Goal: Register for event/course

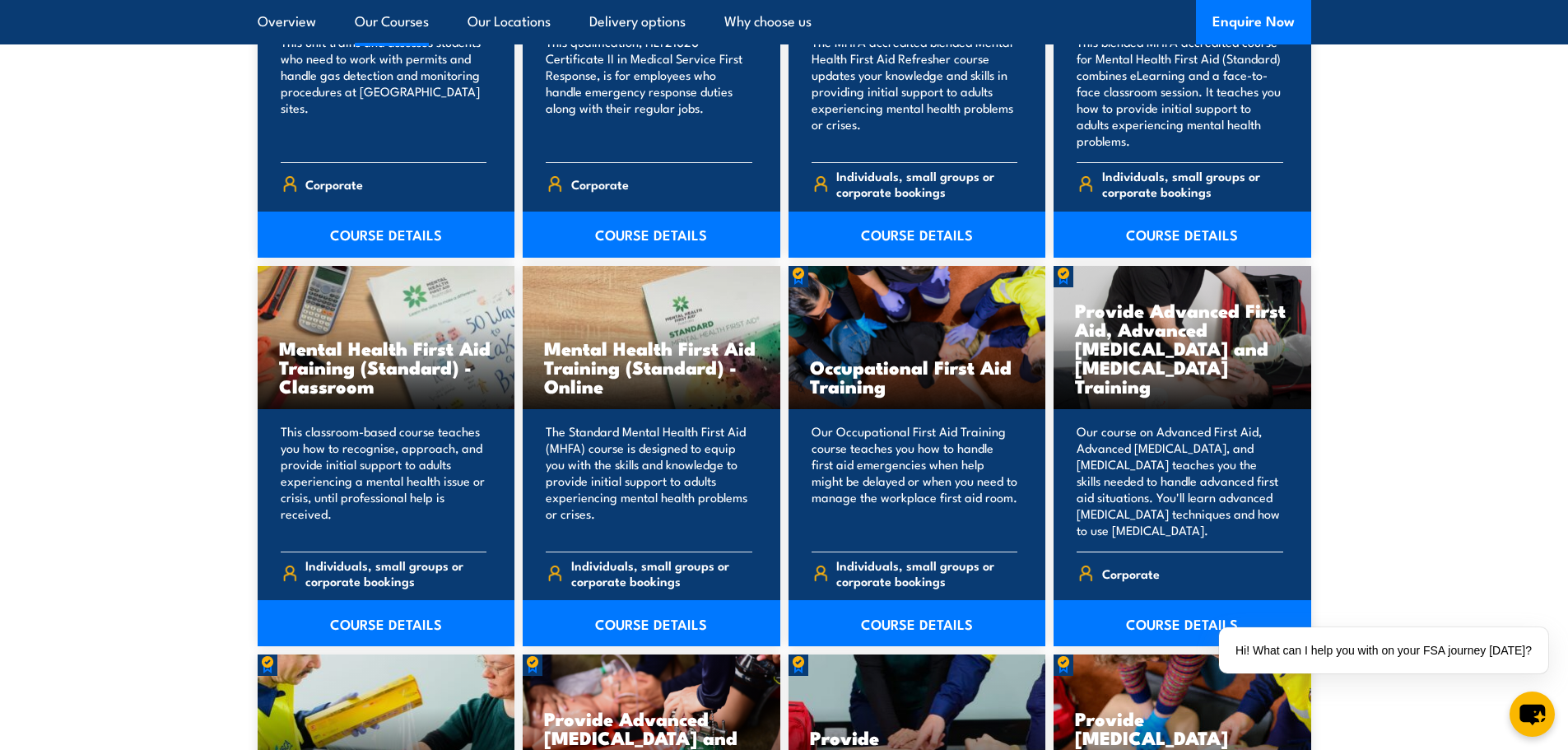
scroll to position [1564, 0]
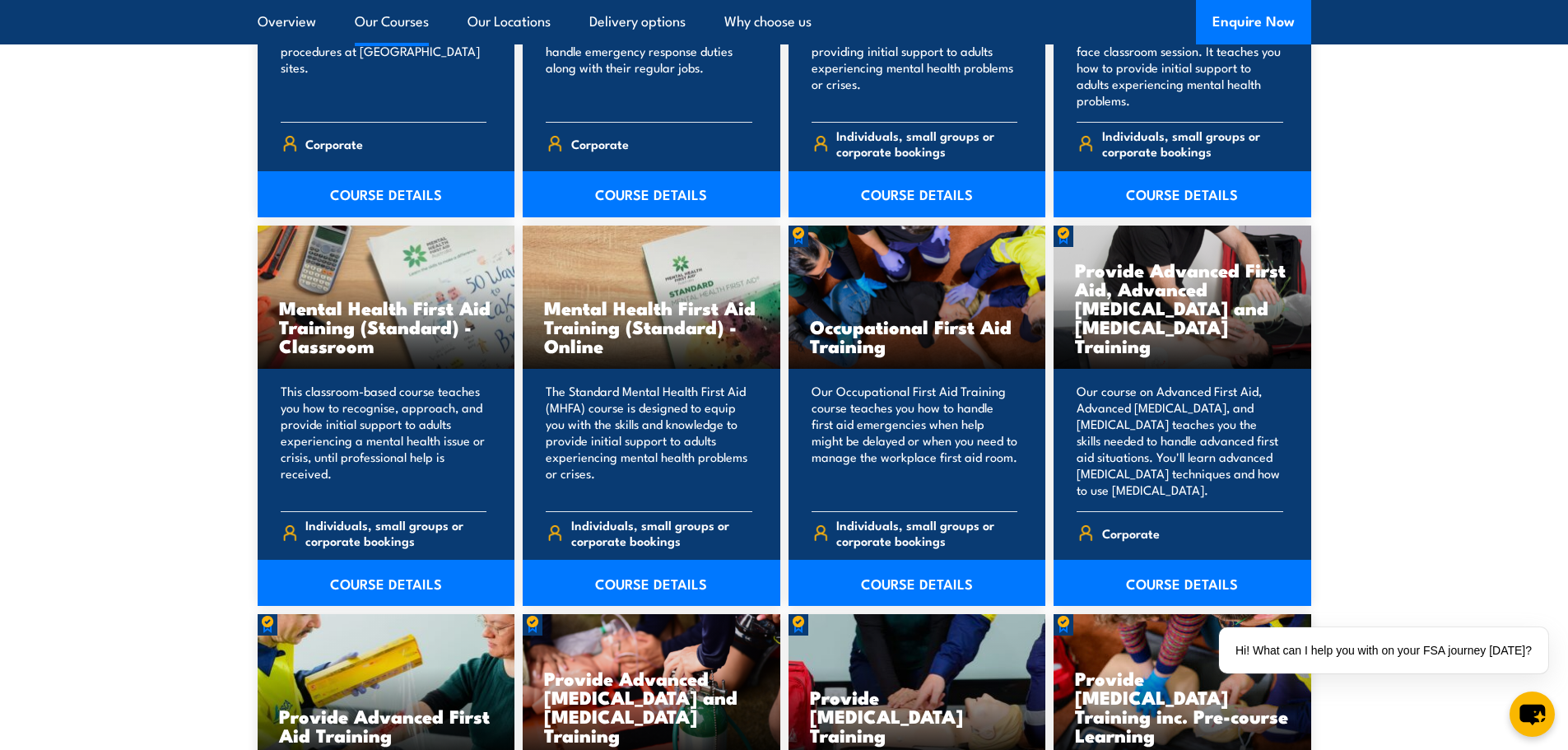
click at [410, 23] on link "Our Courses" at bounding box center [391, 22] width 74 height 44
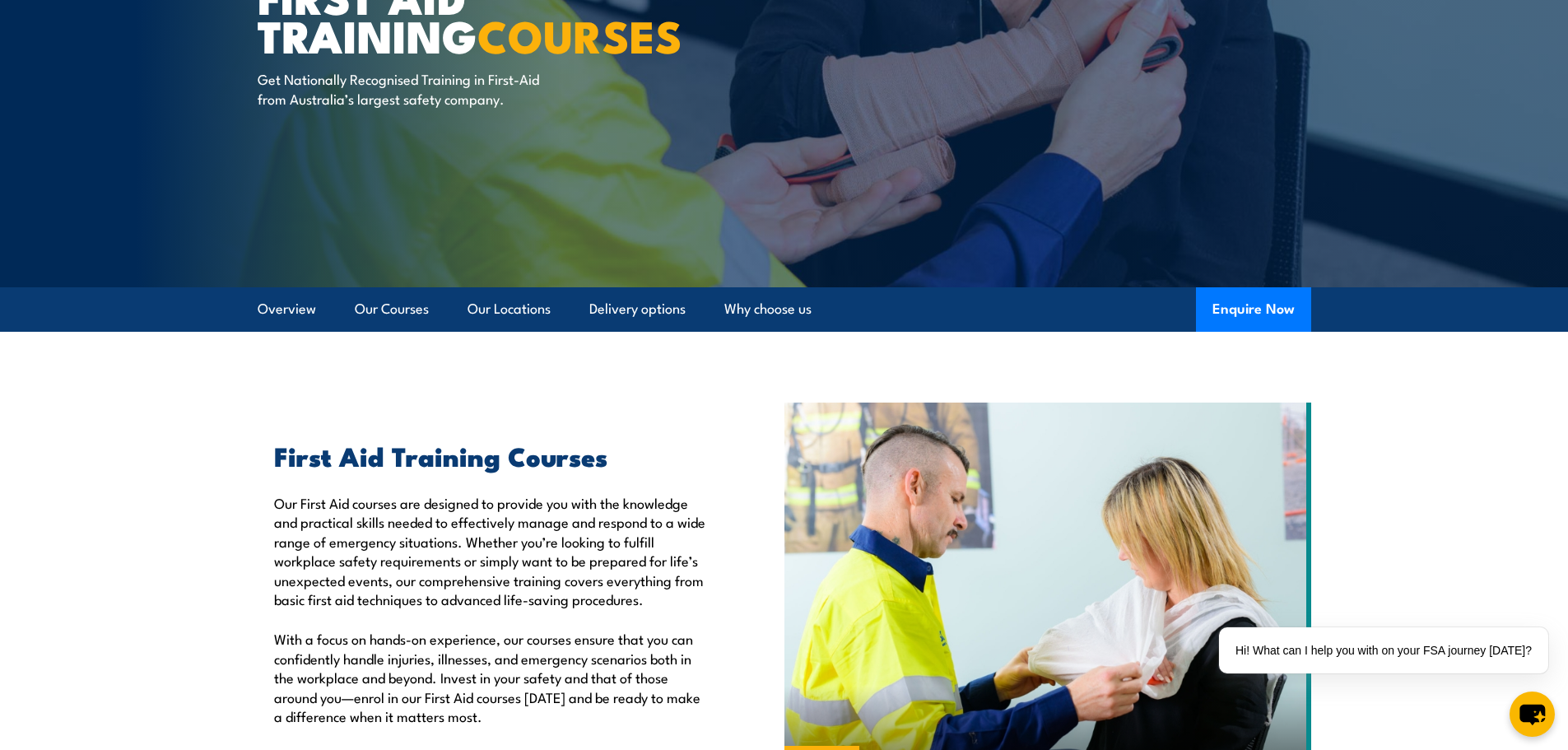
scroll to position [425, 0]
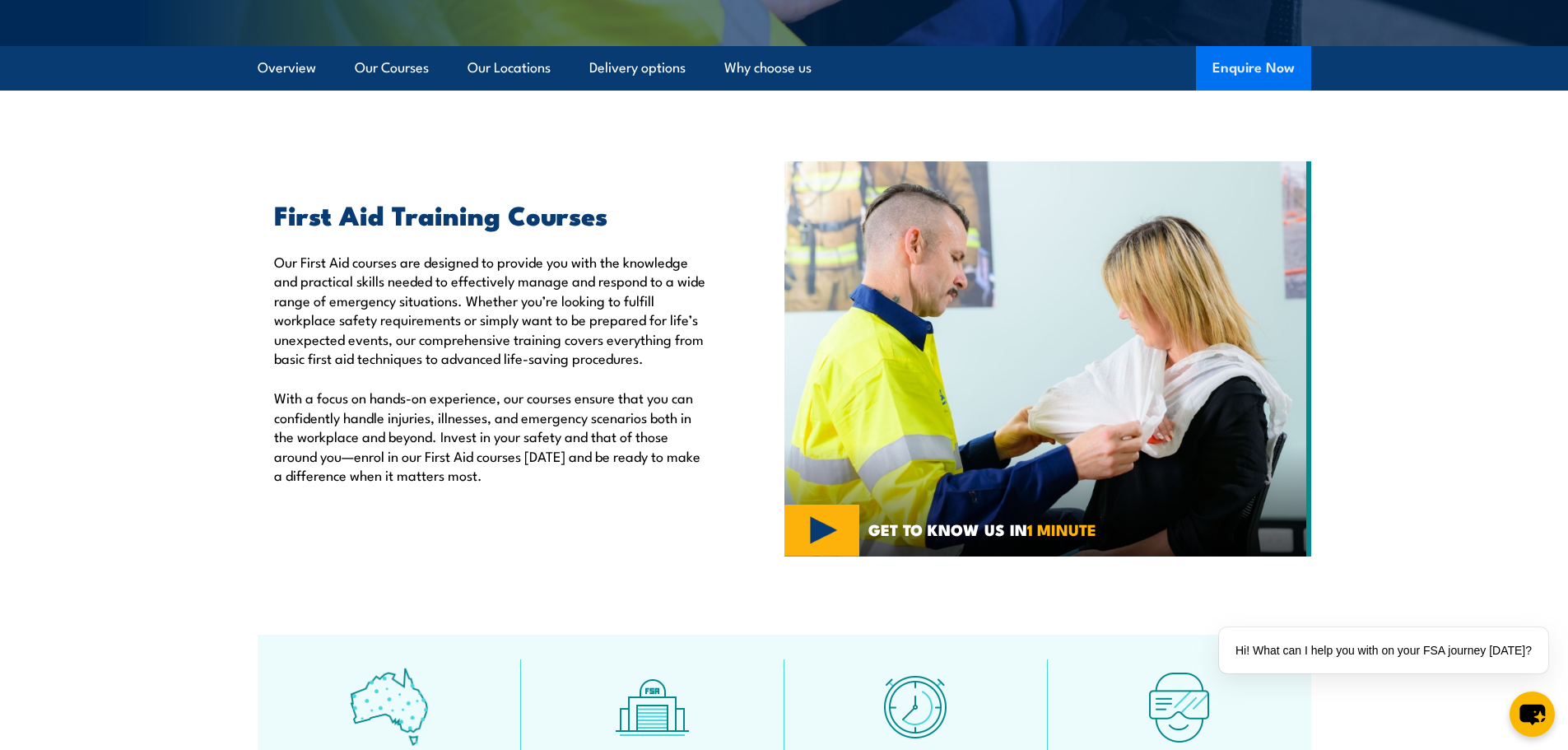
click at [1235, 53] on button "Enquire Now" at bounding box center [1254, 68] width 116 height 45
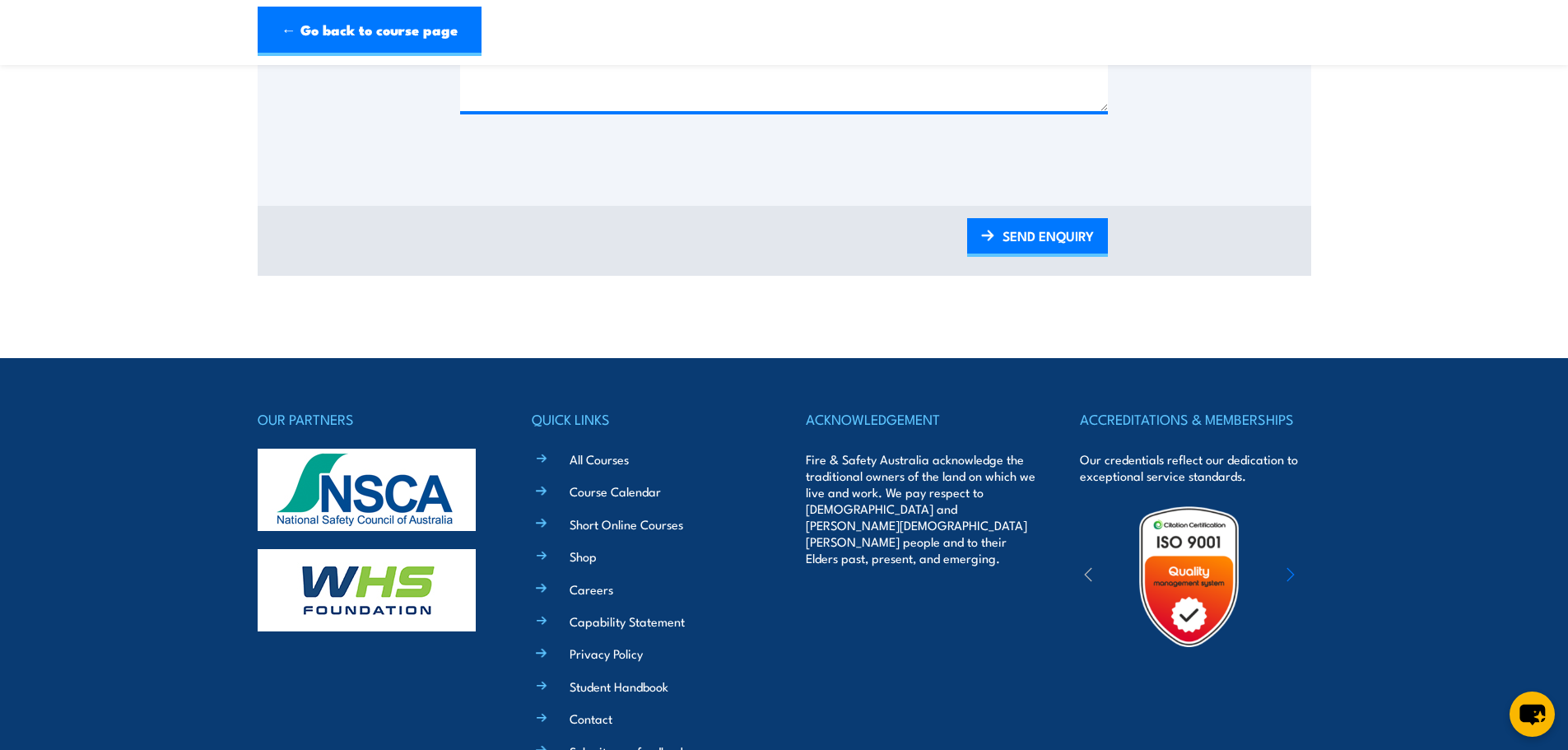
scroll to position [906, 0]
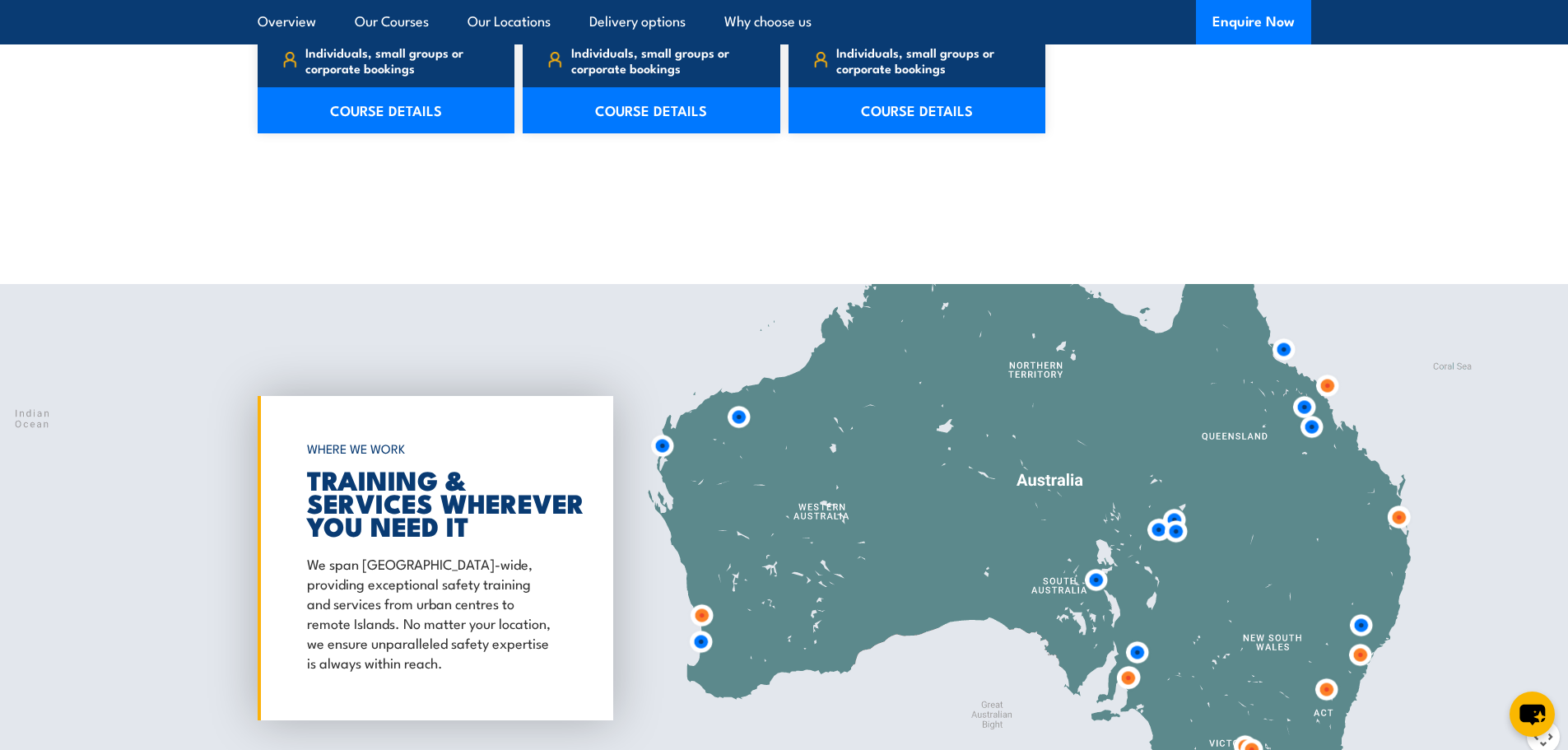
scroll to position [3310, 0]
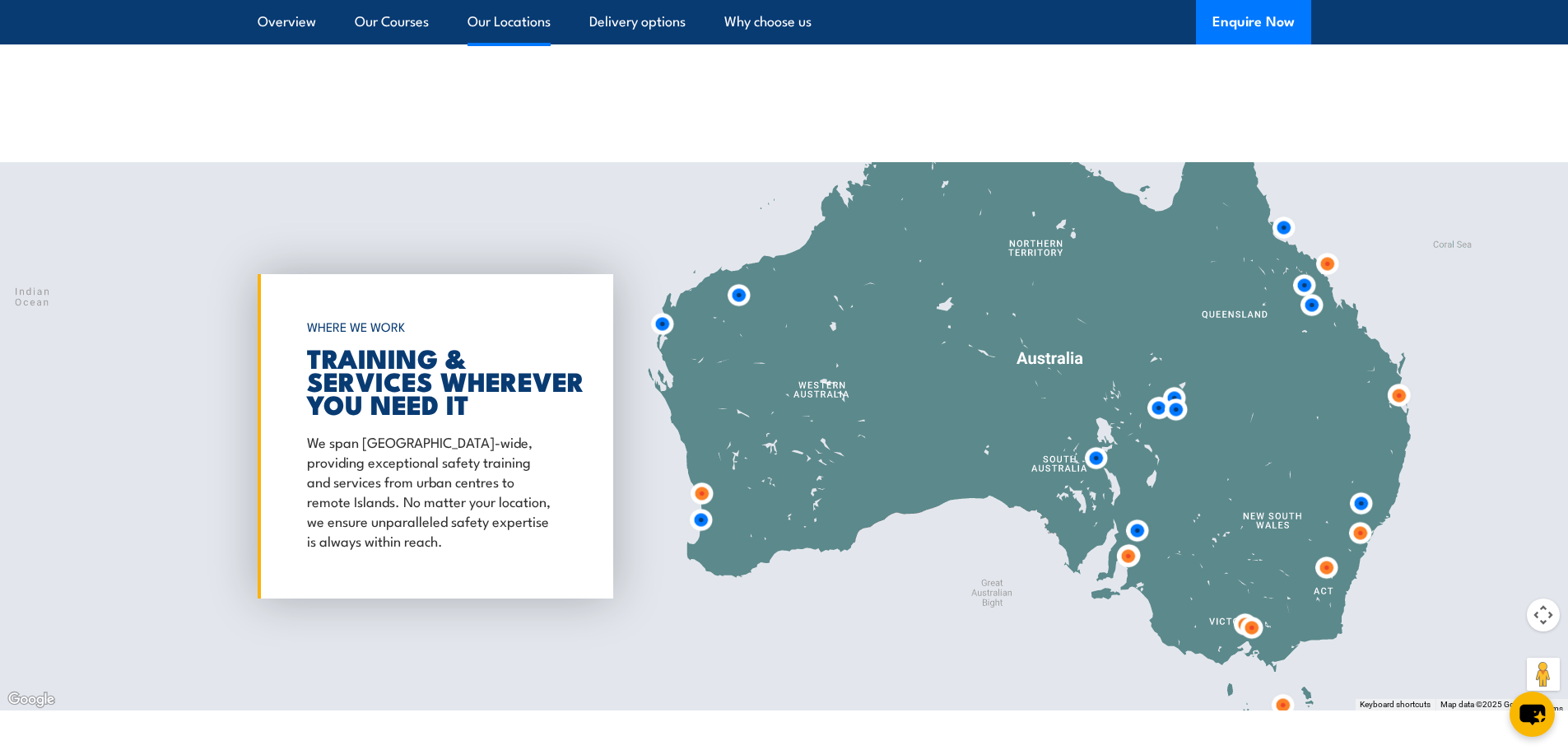
click at [482, 27] on link "Our Locations" at bounding box center [508, 22] width 83 height 44
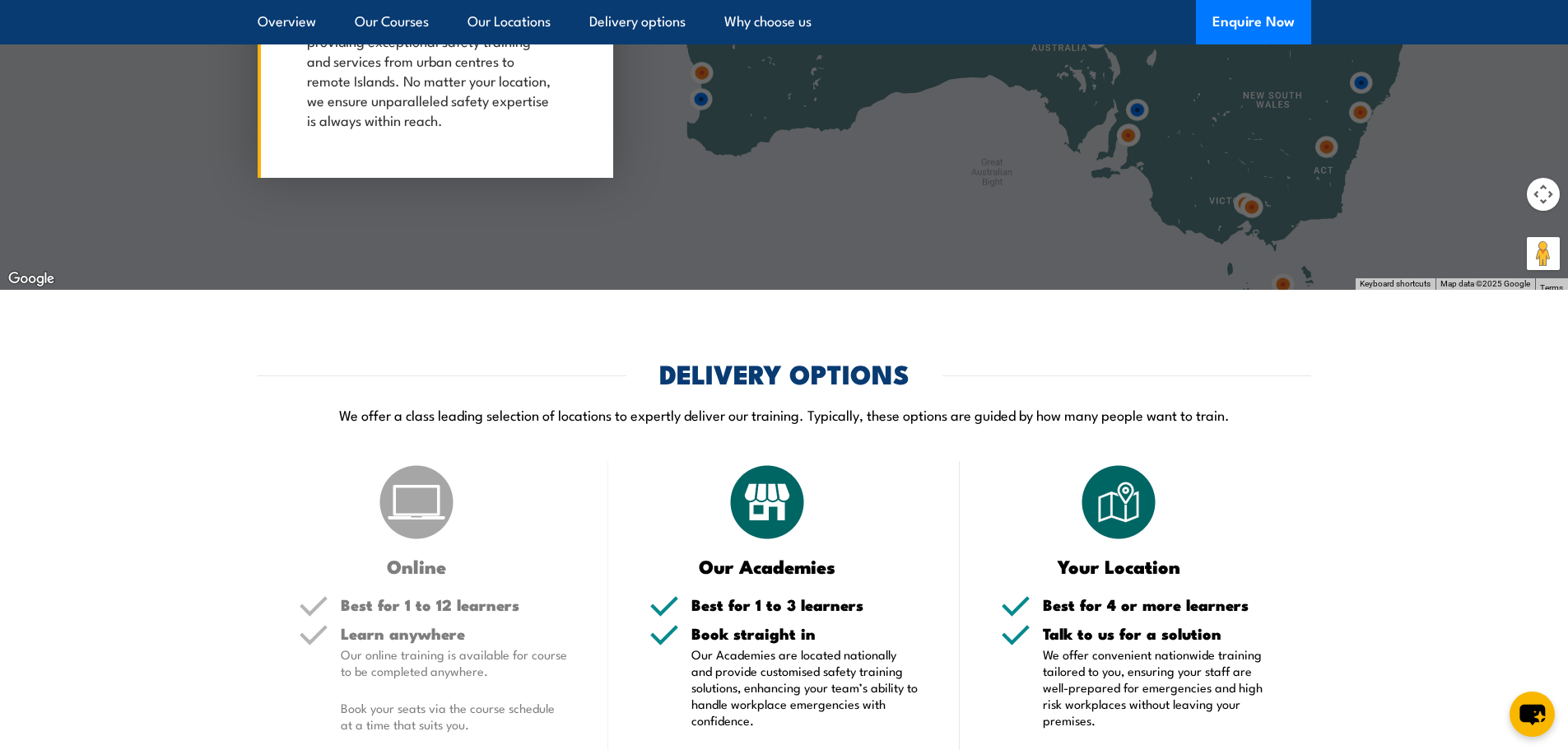
scroll to position [3864, 0]
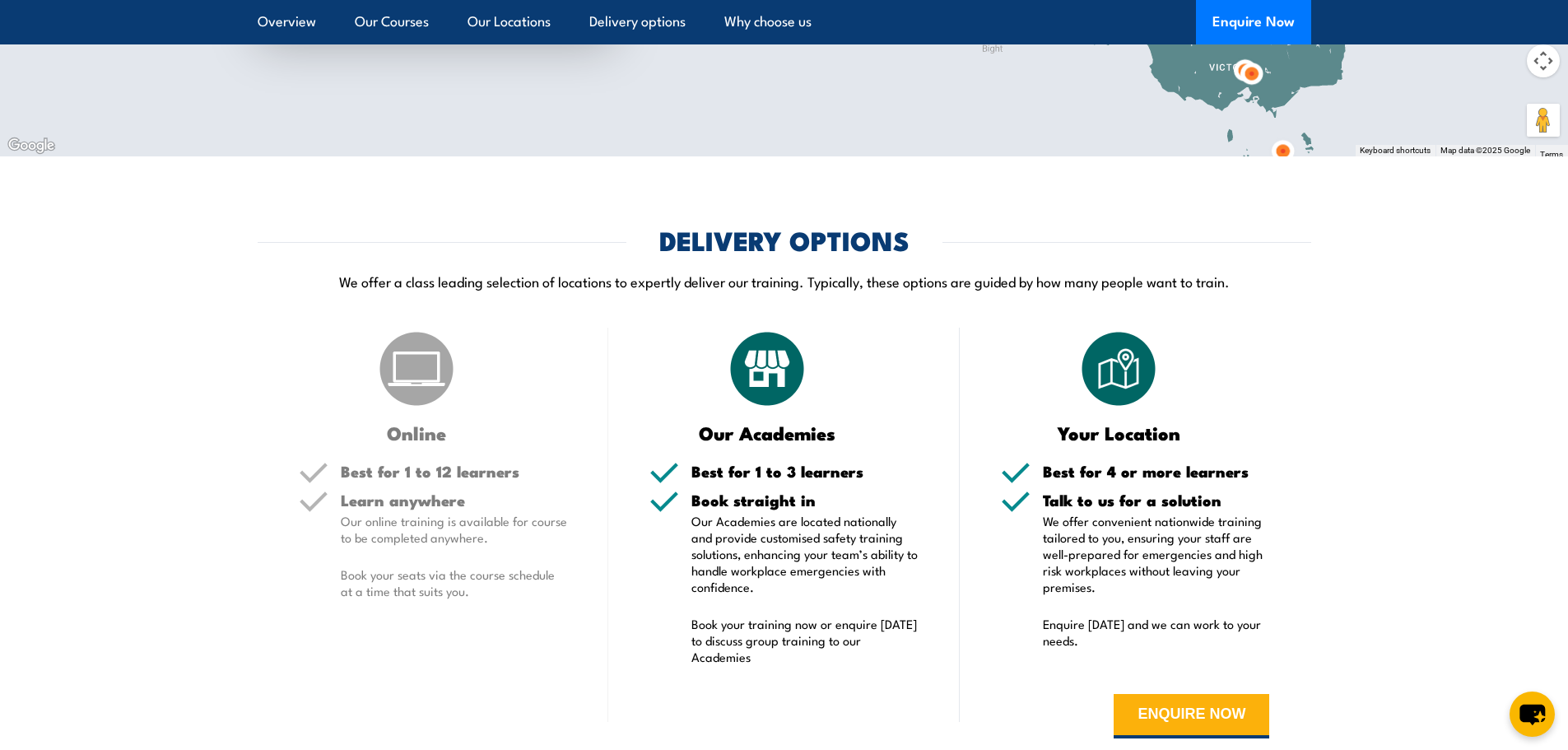
click at [1155, 529] on p "We offer convenient nationwide training tailored to you, ensuring your staff ar…" at bounding box center [1157, 554] width 228 height 82
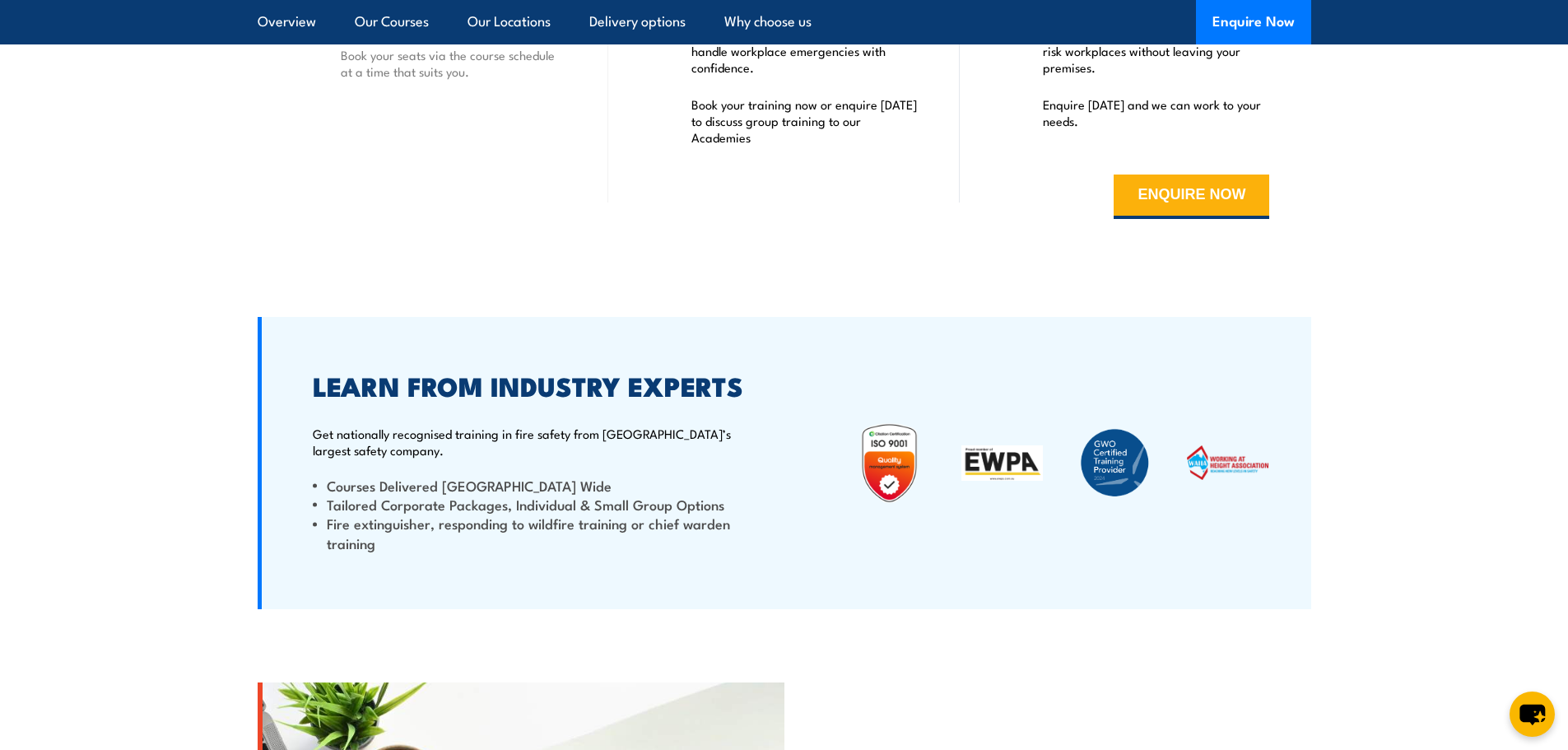
scroll to position [4357, 0]
